Goal: Book appointment/travel/reservation

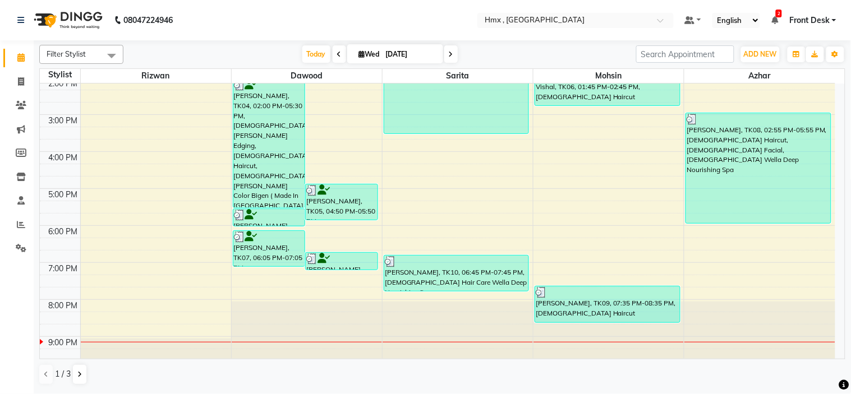
scroll to position [244, 0]
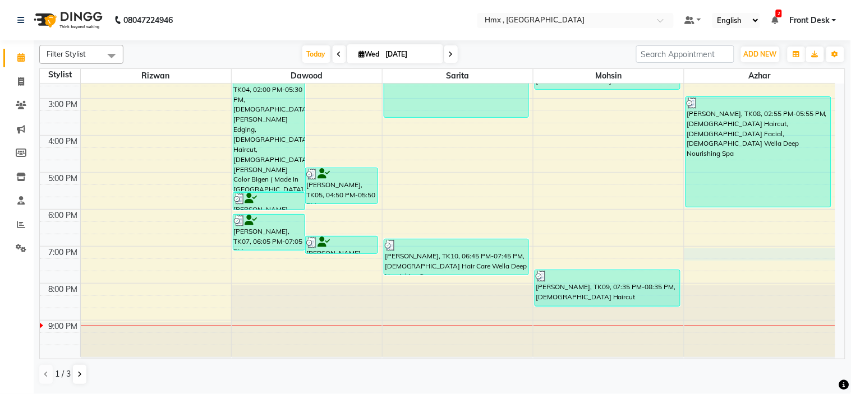
click at [756, 254] on div "8:00 AM 9:00 AM 10:00 AM 11:00 AM 12:00 PM 1:00 PM 2:00 PM 3:00 PM 4:00 PM 5:00…" at bounding box center [438, 99] width 796 height 518
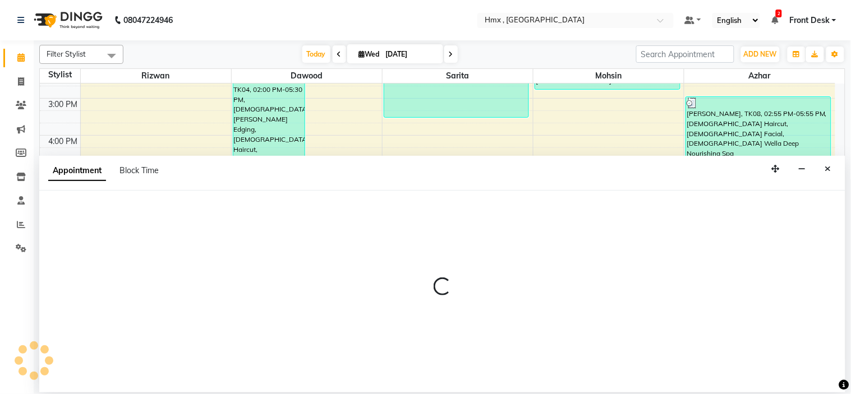
select select "39098"
select select "tentative"
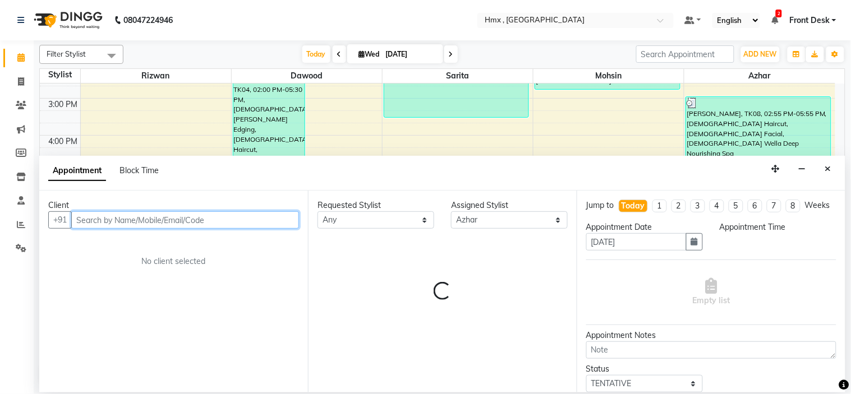
select select "1140"
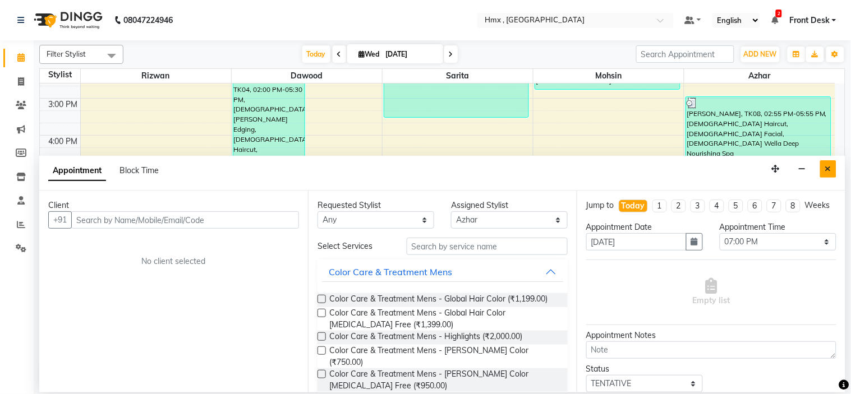
click at [829, 169] on icon "Close" at bounding box center [828, 169] width 6 height 8
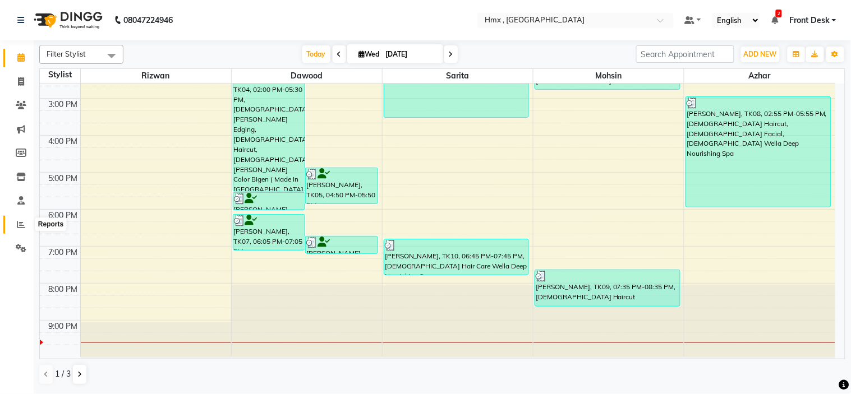
click at [20, 223] on icon at bounding box center [21, 225] width 8 height 8
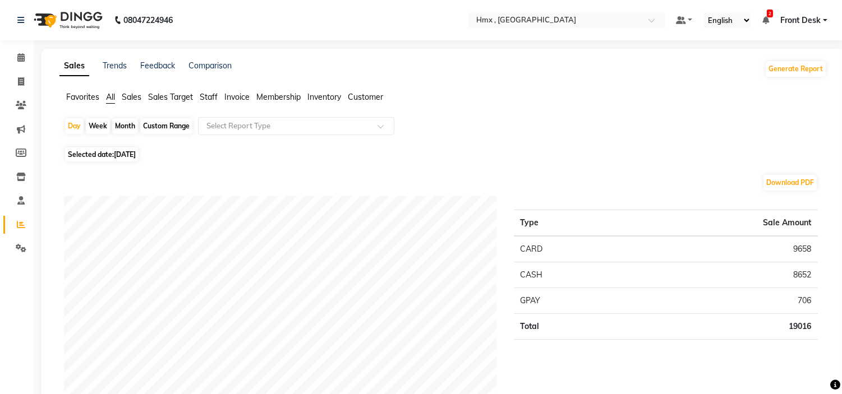
click at [203, 98] on span "Staff" at bounding box center [209, 97] width 18 height 10
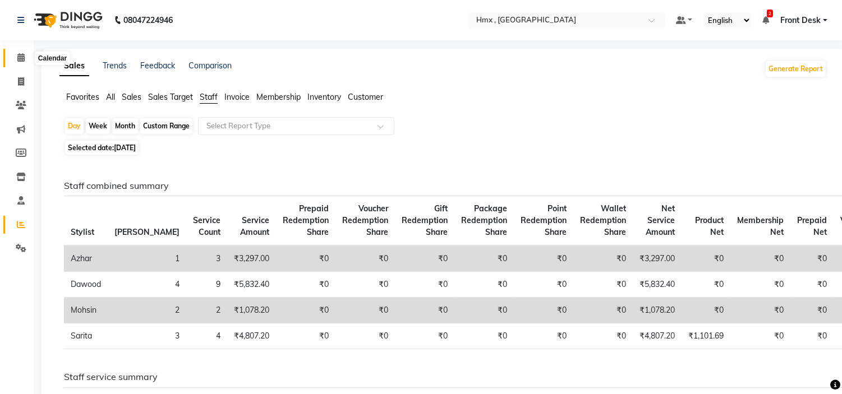
click at [22, 55] on icon at bounding box center [20, 57] width 7 height 8
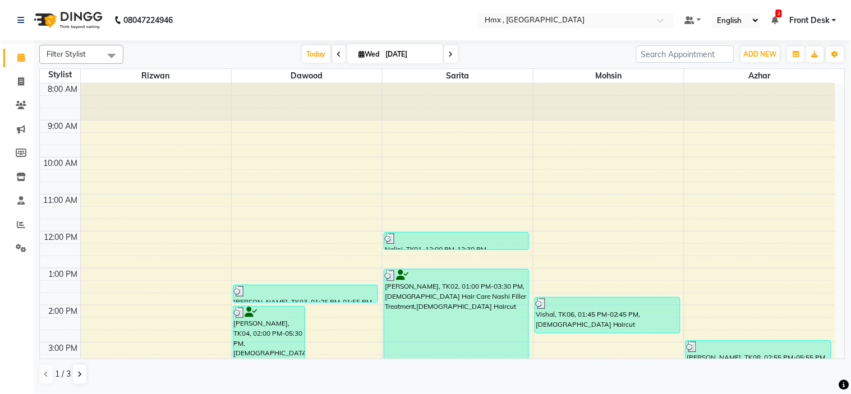
click at [449, 55] on icon at bounding box center [451, 54] width 4 height 7
type input "[DATE]"
